Goal: Information Seeking & Learning: Learn about a topic

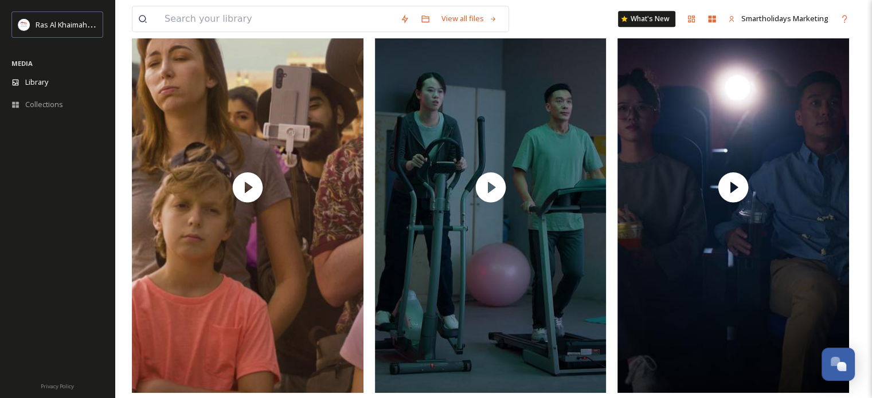
scroll to position [630, 0]
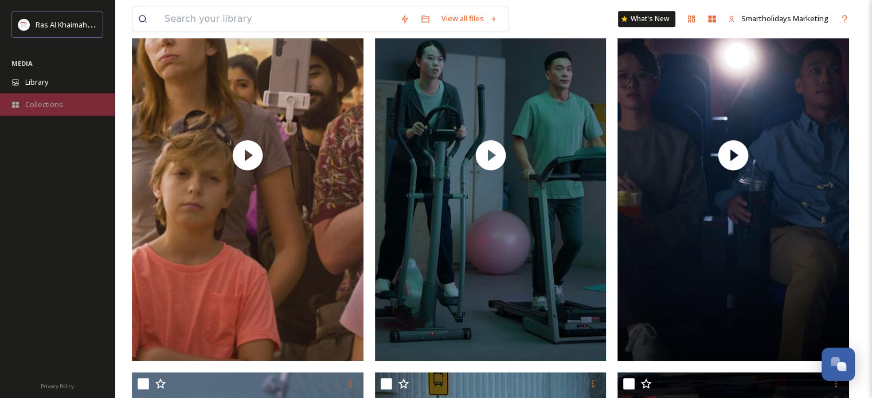
click at [43, 99] on span "Collections" at bounding box center [44, 104] width 38 height 11
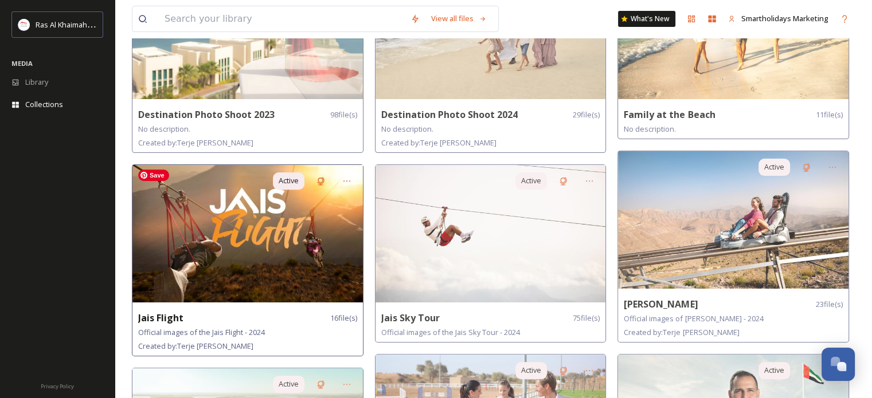
scroll to position [396, 0]
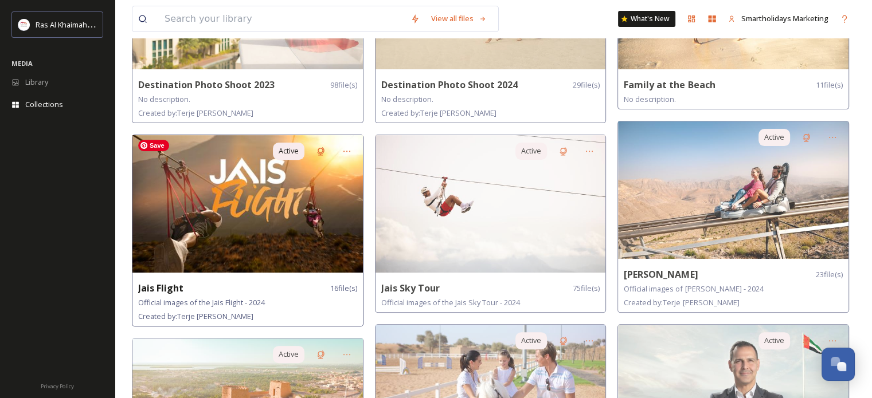
click at [304, 192] on img at bounding box center [247, 204] width 230 height 138
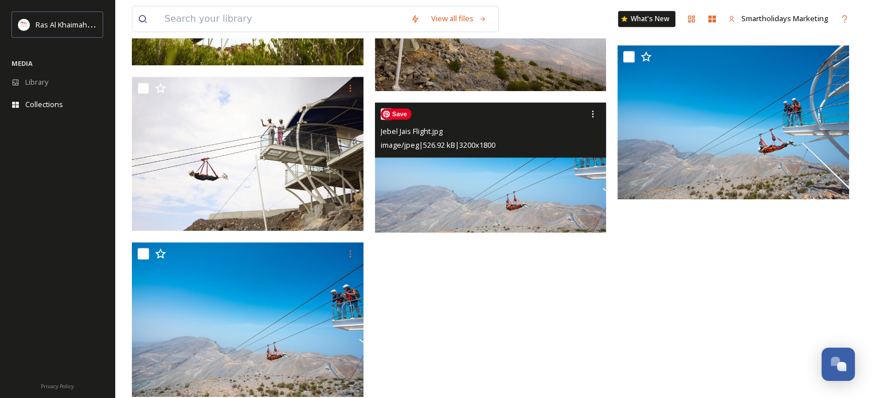
scroll to position [747, 0]
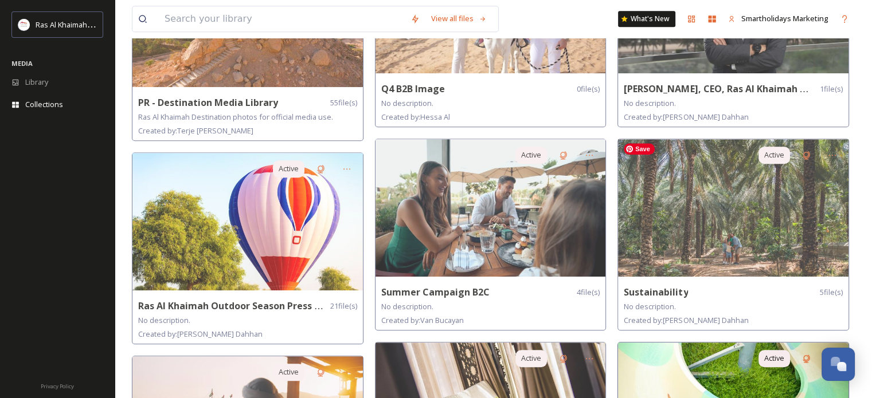
scroll to position [917, 0]
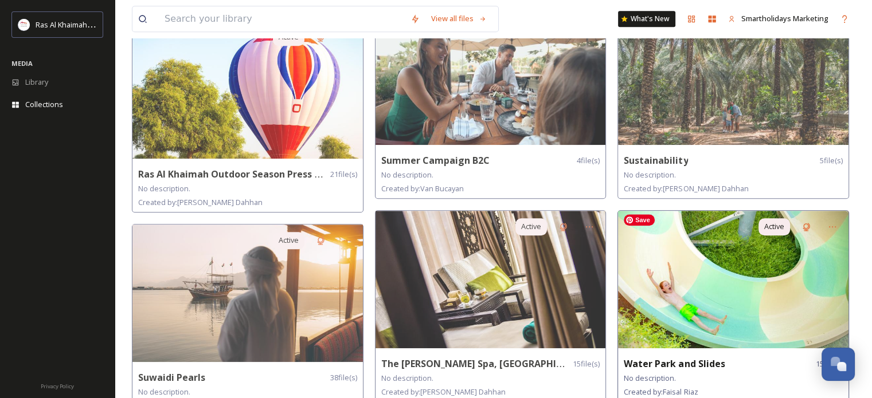
click at [729, 229] on img at bounding box center [733, 280] width 230 height 138
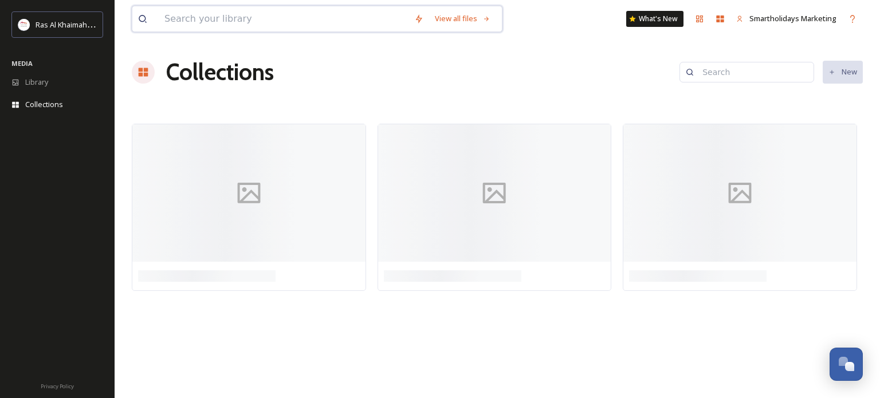
click at [191, 16] on input at bounding box center [284, 18] width 250 height 25
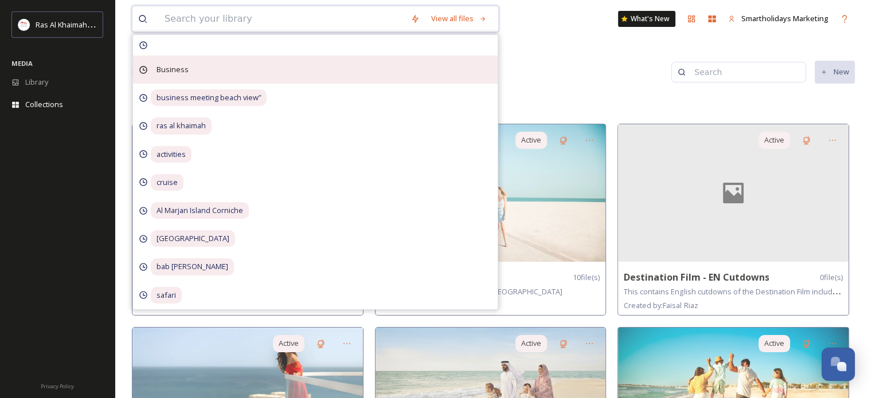
paste input "diving"
type input "diving"
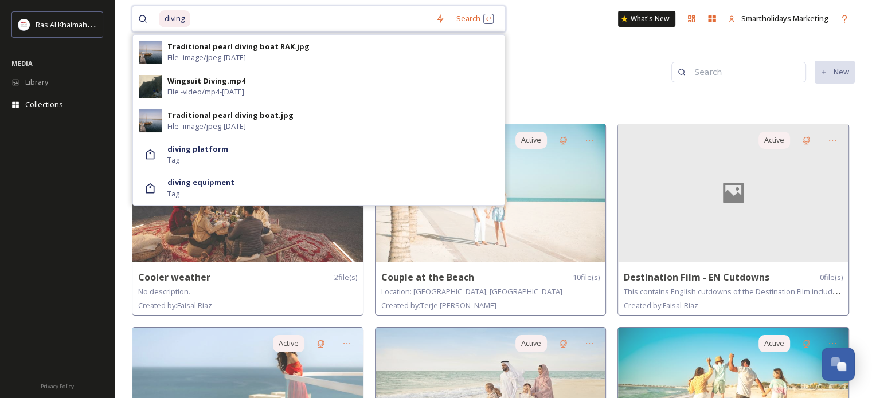
click at [214, 18] on input at bounding box center [310, 18] width 238 height 25
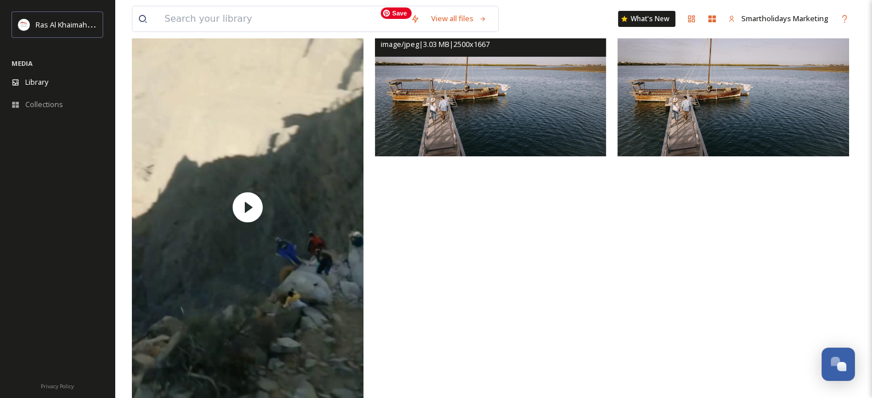
scroll to position [172, 0]
